Goal: Task Accomplishment & Management: Manage account settings

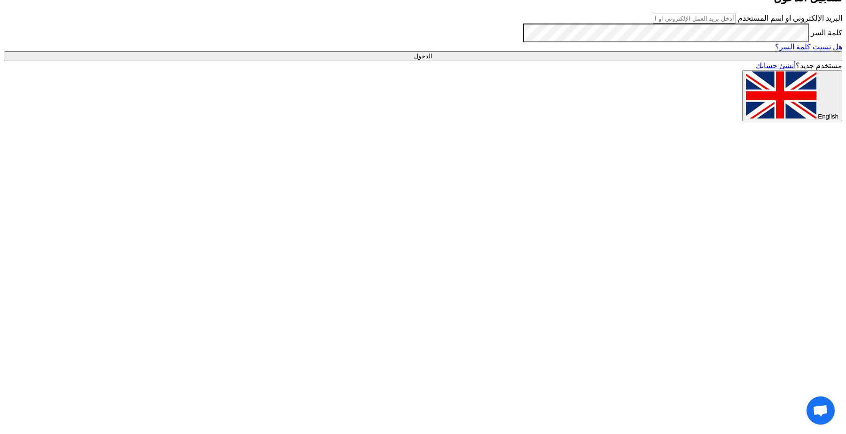
type input "[EMAIL_ADDRESS][DOMAIN_NAME]"
click at [705, 61] on input "الدخول" at bounding box center [423, 56] width 839 height 10
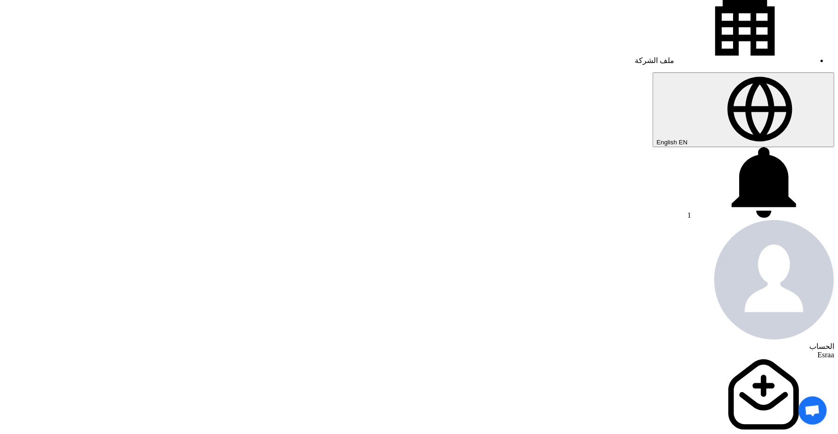
scroll to position [235, 0]
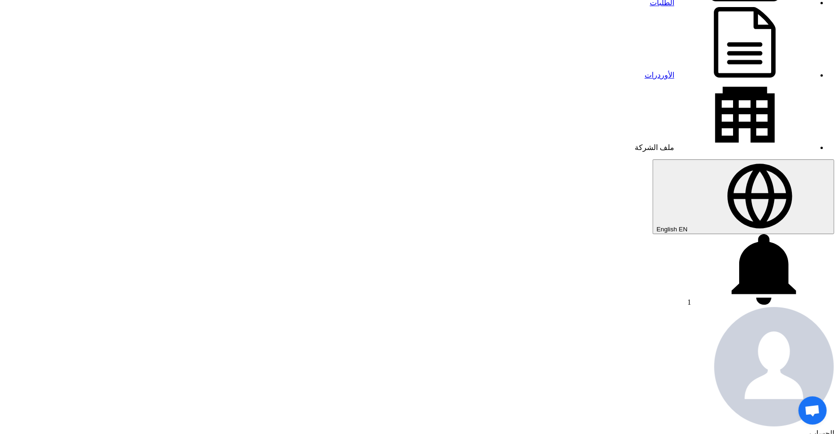
scroll to position [118, 0]
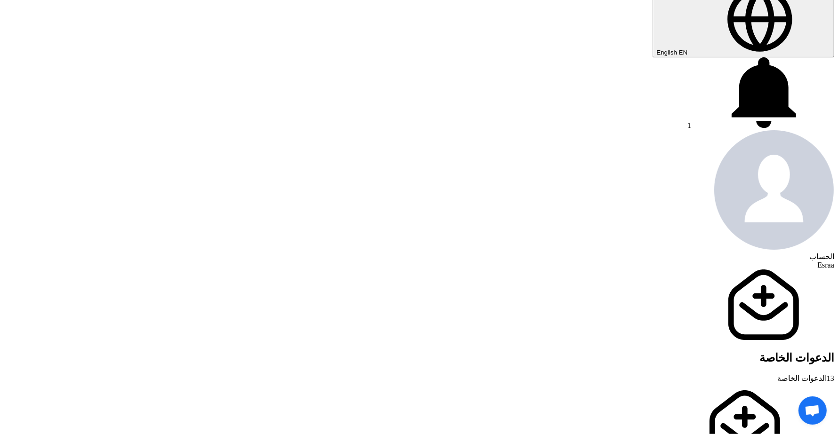
scroll to position [235, 0]
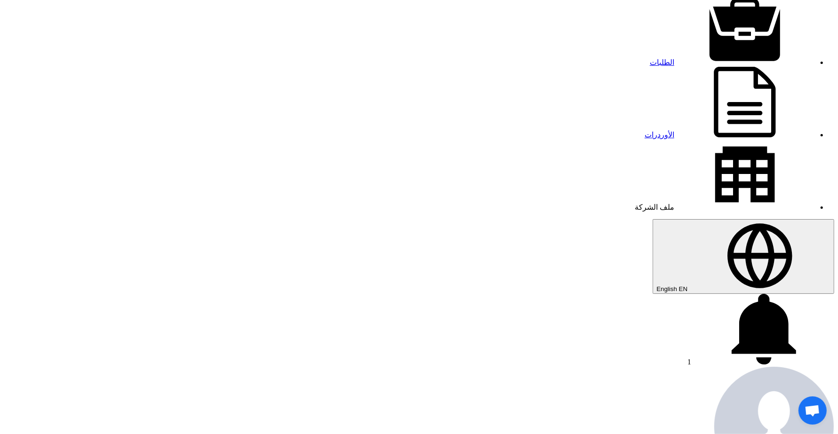
scroll to position [59, 0]
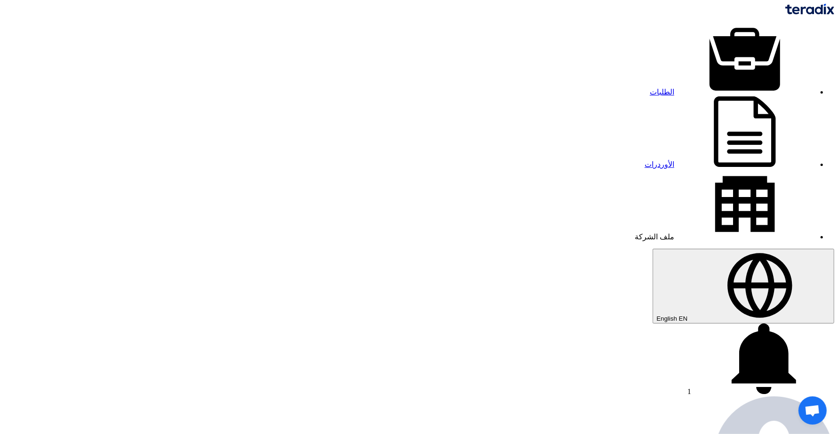
click at [687, 387] on span "1" at bounding box center [689, 391] width 4 height 8
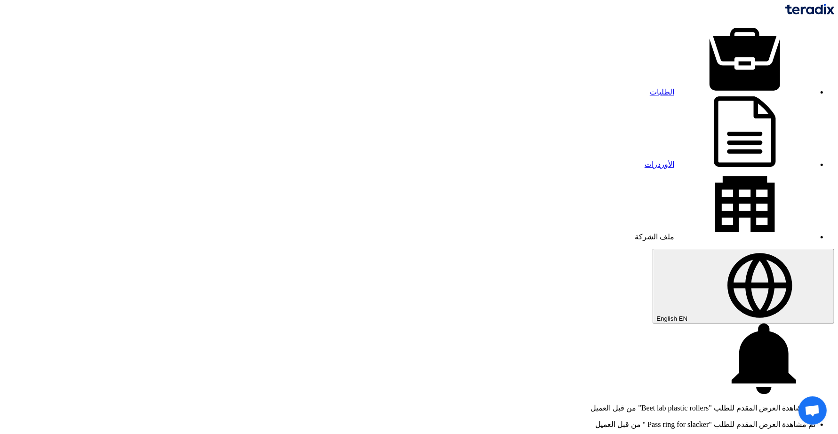
click at [250, 403] on p "تم مشاهدة العرض المقدم للطلب "Beet lab plastic rollers" من قبل العميل" at bounding box center [409, 407] width 811 height 9
